Goal: Task Accomplishment & Management: Manage account settings

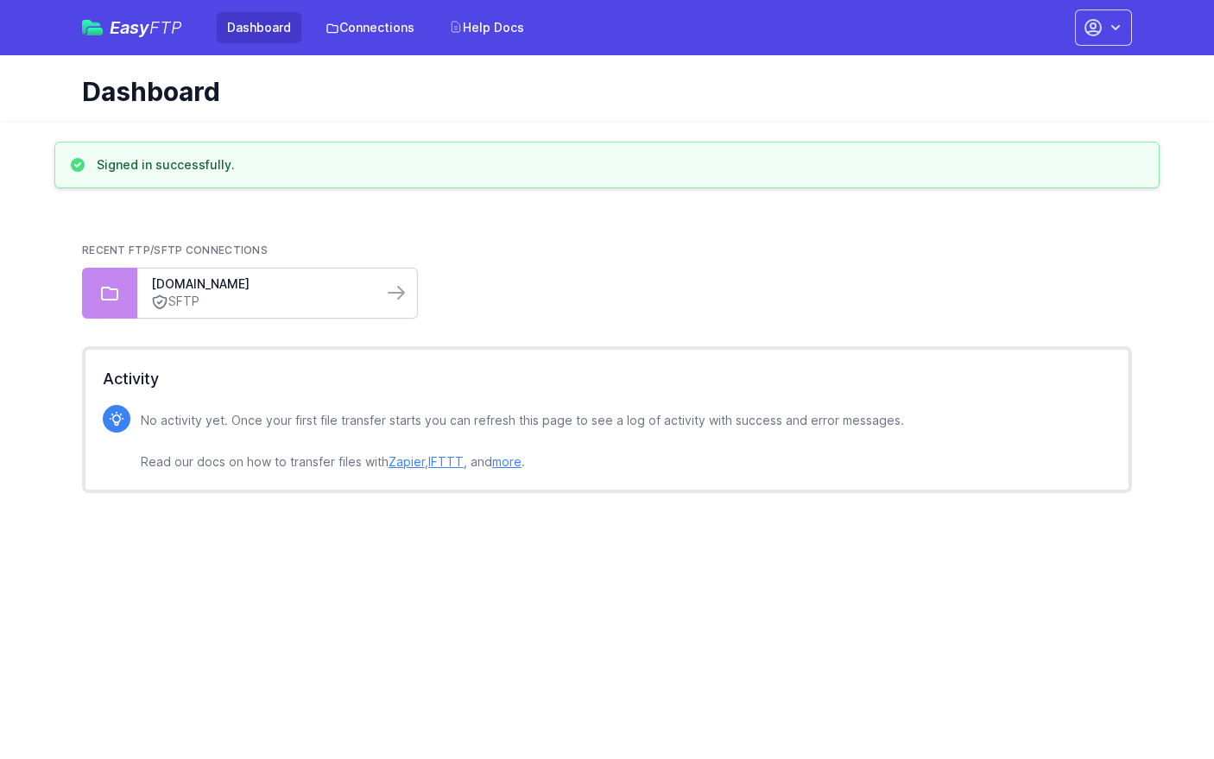
click at [351, 298] on link "SFTP" at bounding box center [260, 302] width 218 height 18
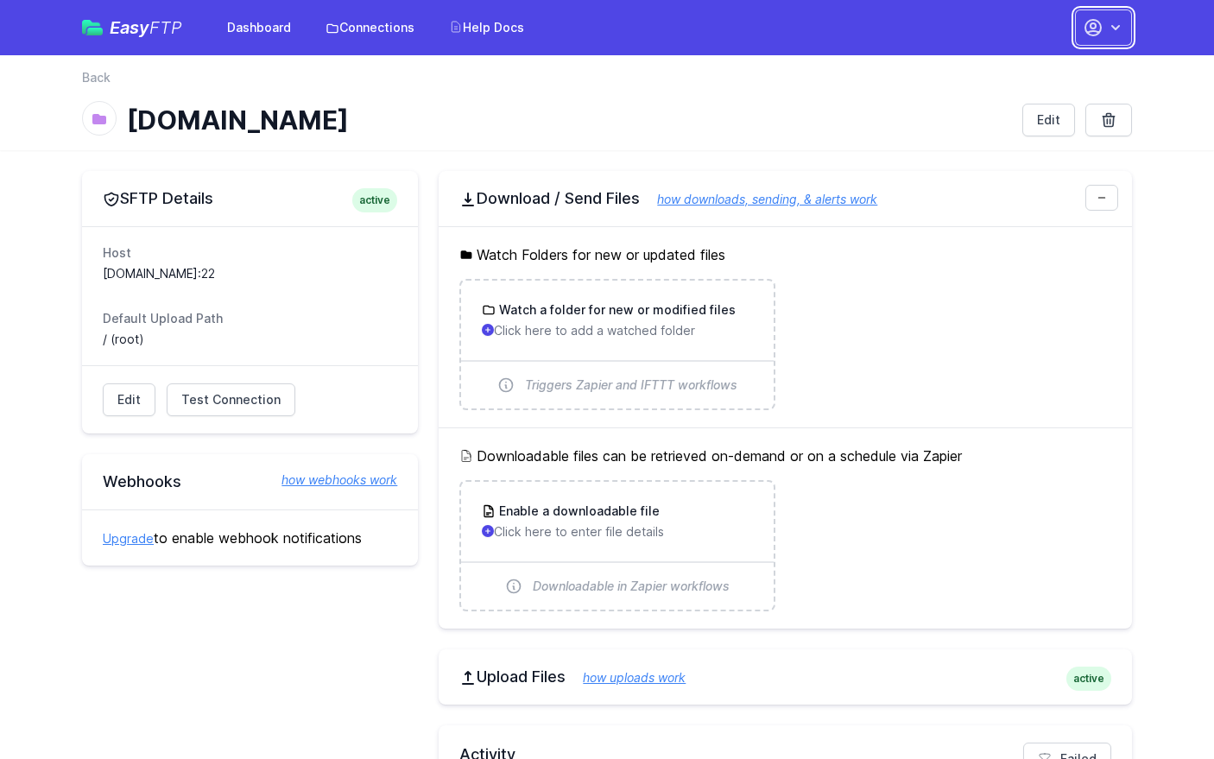
click at [1112, 37] on button "button" at bounding box center [1103, 27] width 57 height 36
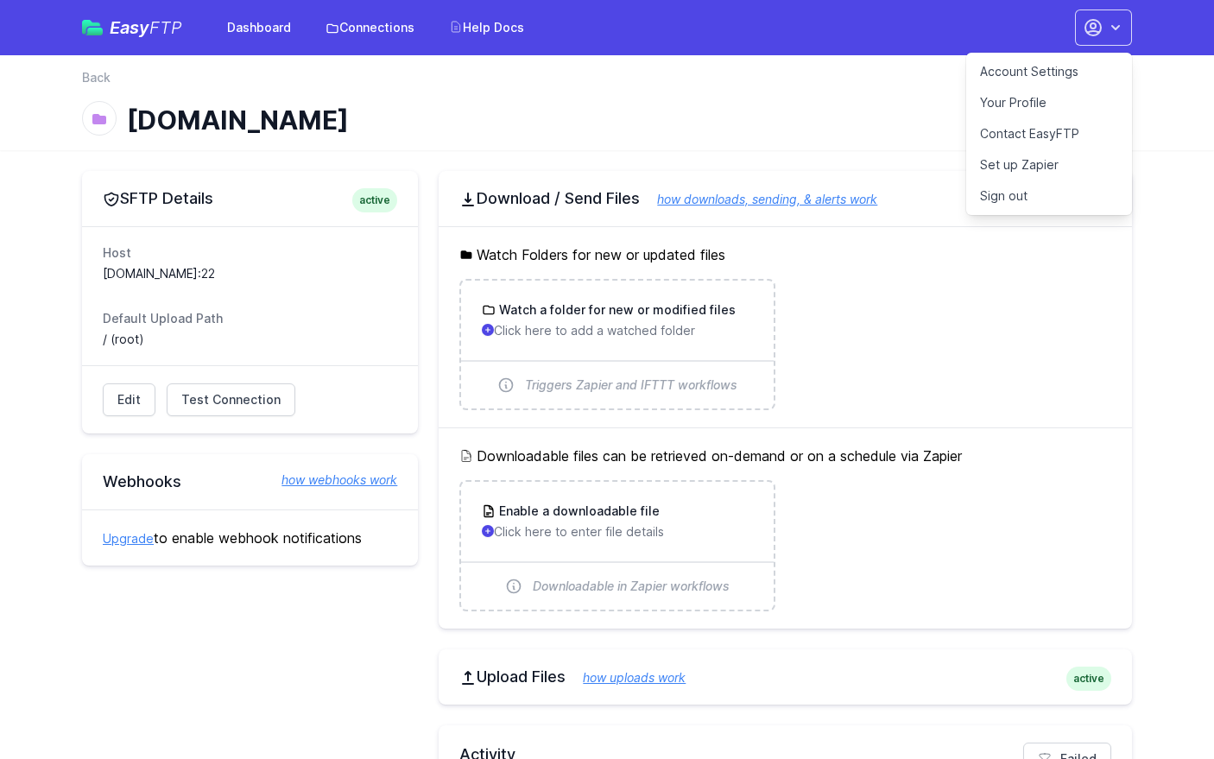
click at [1074, 65] on link "Account Settings" at bounding box center [1049, 71] width 166 height 31
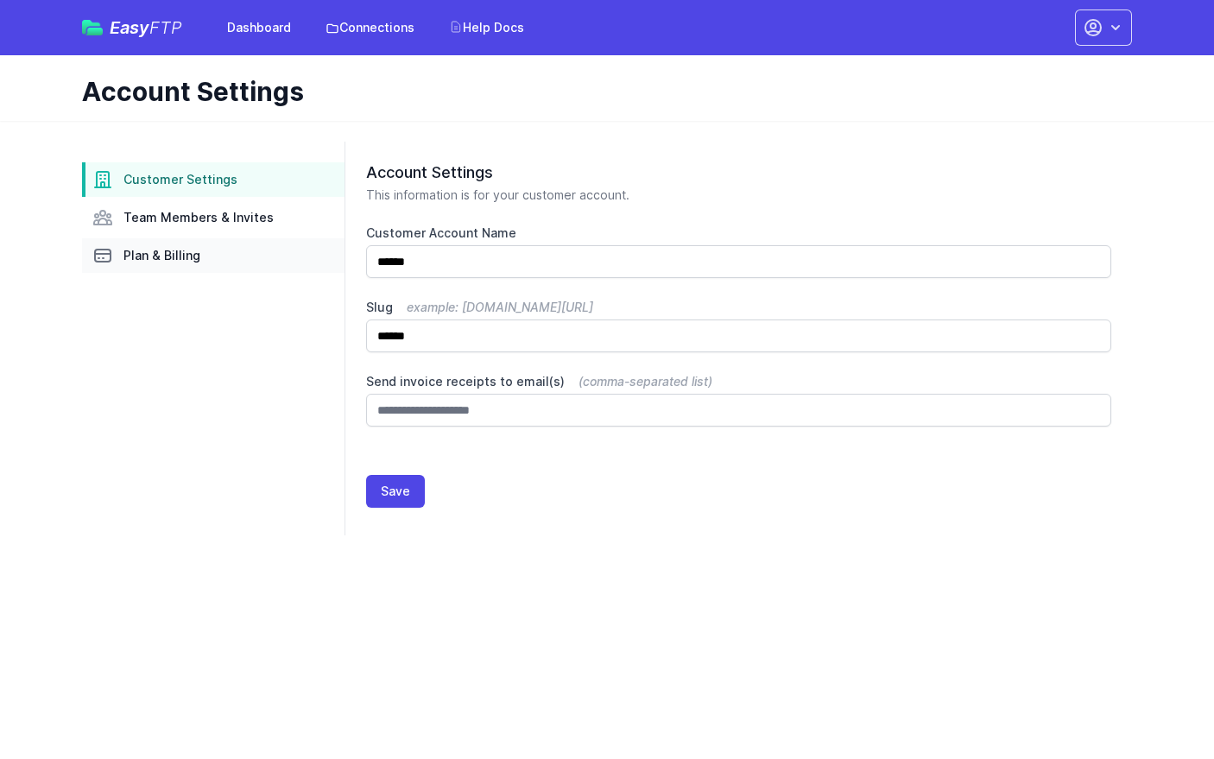
click at [186, 263] on span "Plan & Billing" at bounding box center [161, 255] width 77 height 17
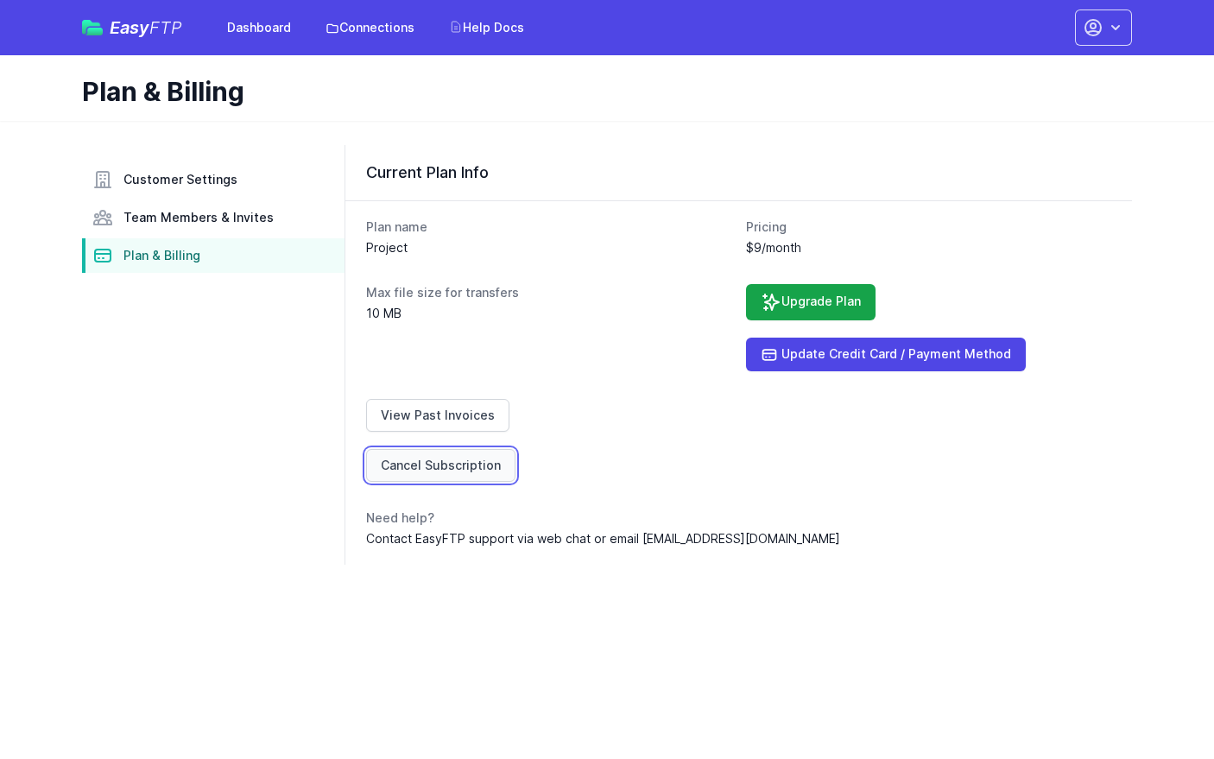
click at [467, 456] on link "Cancel Subscription" at bounding box center [440, 465] width 149 height 33
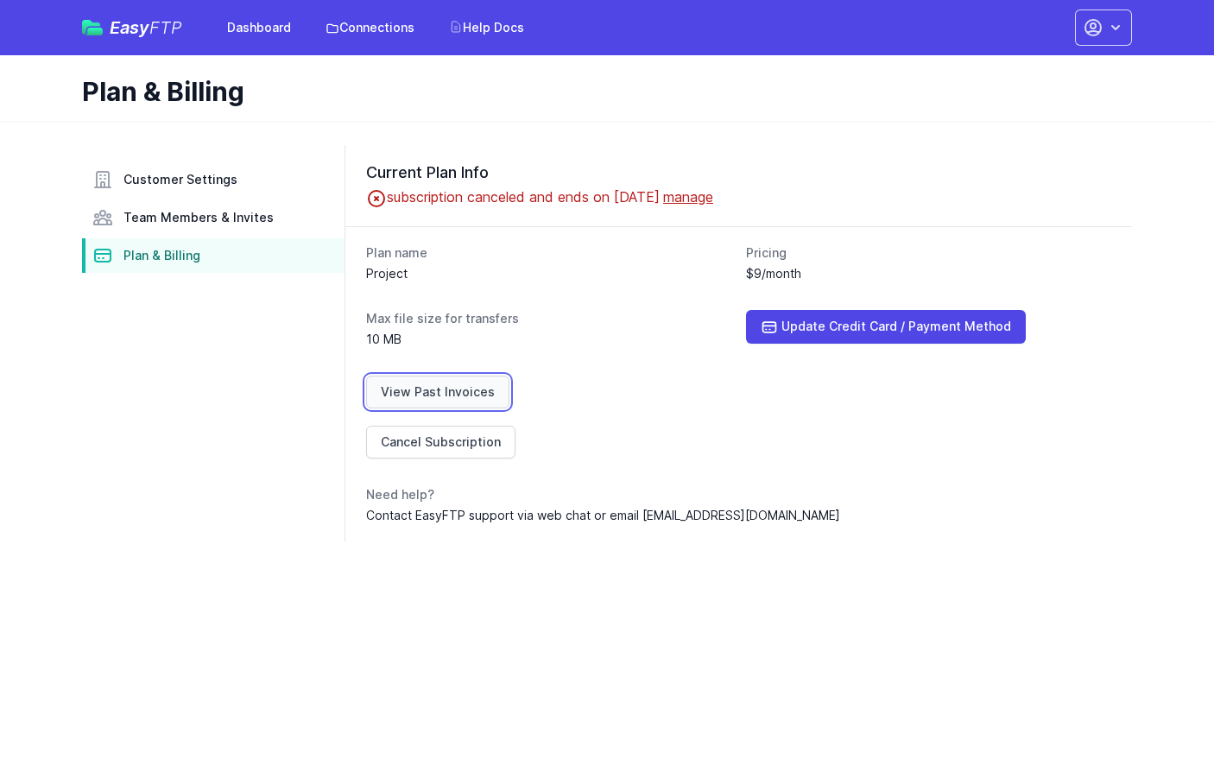
click at [478, 394] on link "View Past Invoices" at bounding box center [437, 391] width 143 height 33
